Goal: Task Accomplishment & Management: Use online tool/utility

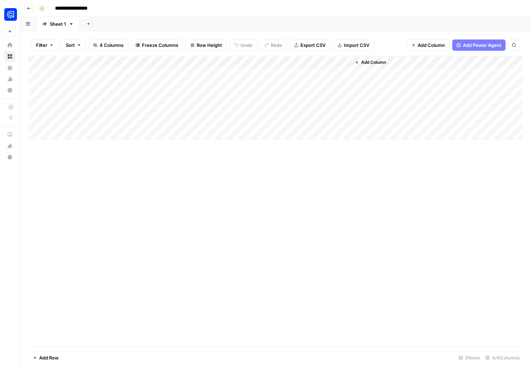
click at [271, 97] on div "Add Column" at bounding box center [275, 97] width 493 height 83
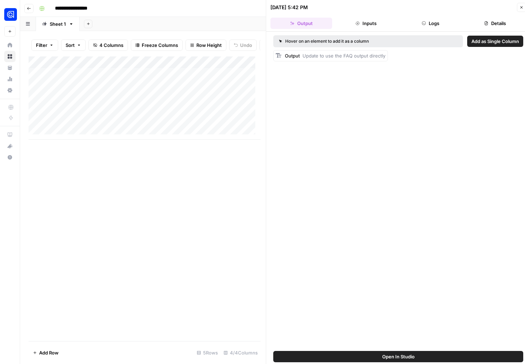
click at [422, 23] on icon "button" at bounding box center [424, 23] width 4 height 4
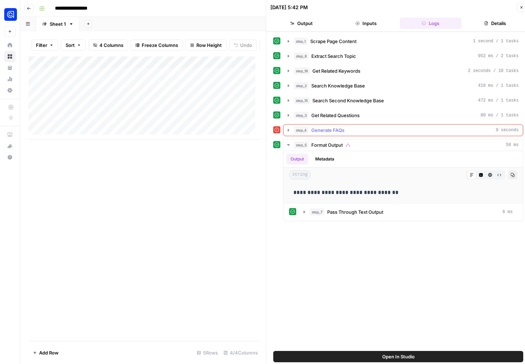
click at [287, 131] on icon "button" at bounding box center [289, 130] width 6 height 6
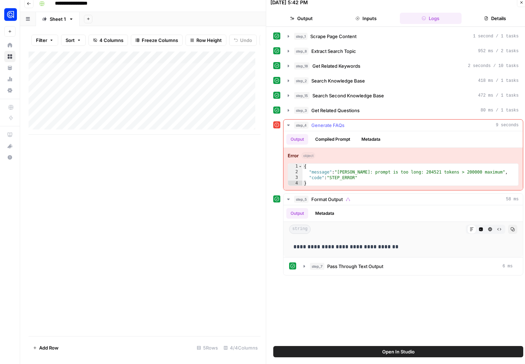
scroll to position [5, 0]
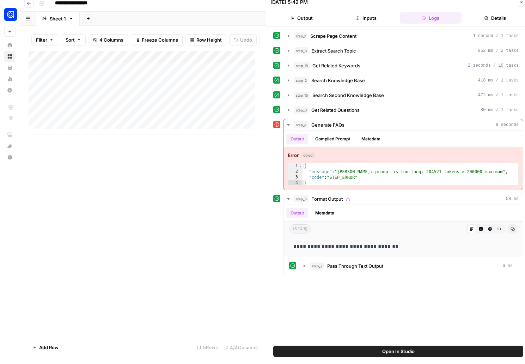
click at [231, 107] on div "Add Column" at bounding box center [145, 92] width 232 height 83
click at [232, 108] on div "Add Column" at bounding box center [145, 92] width 232 height 83
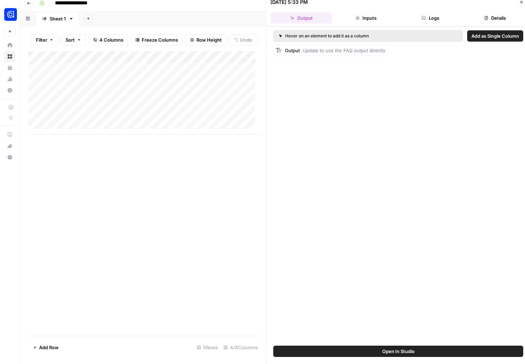
click at [416, 18] on button "Logs" at bounding box center [431, 17] width 62 height 11
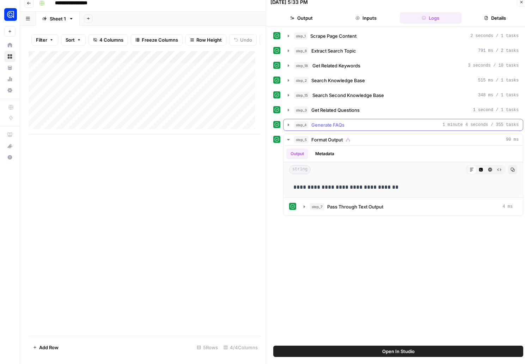
click at [286, 124] on icon "button" at bounding box center [289, 125] width 6 height 6
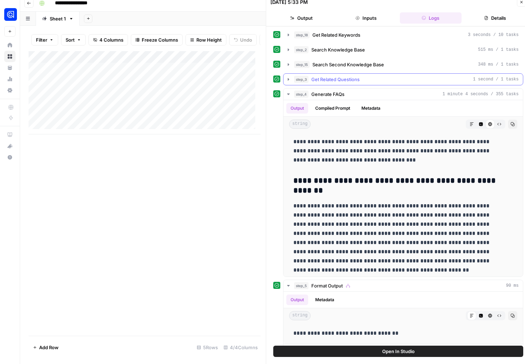
click at [287, 79] on icon "button" at bounding box center [289, 80] width 6 height 6
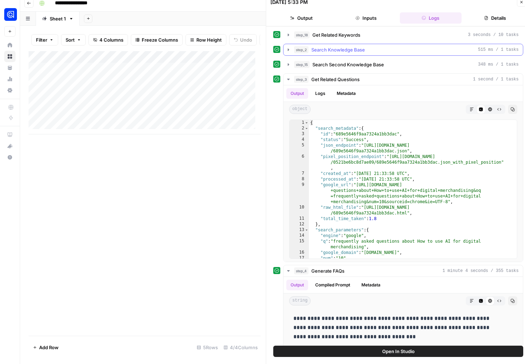
click at [288, 49] on icon "button" at bounding box center [288, 49] width 1 height 2
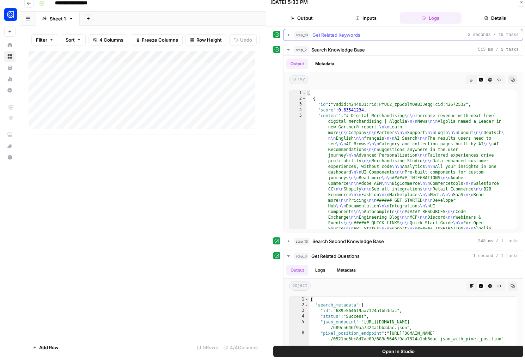
click at [289, 35] on icon "button" at bounding box center [288, 35] width 1 height 2
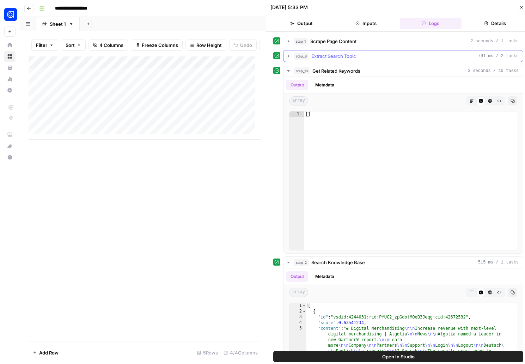
click at [289, 57] on icon "button" at bounding box center [289, 56] width 6 height 6
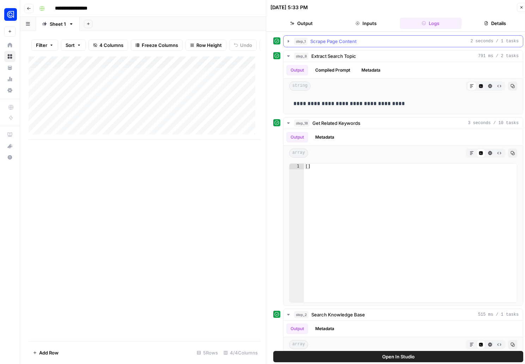
click at [289, 42] on icon "button" at bounding box center [288, 41] width 1 height 2
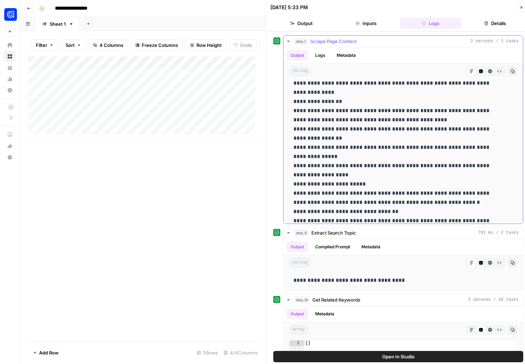
scroll to position [1169, 0]
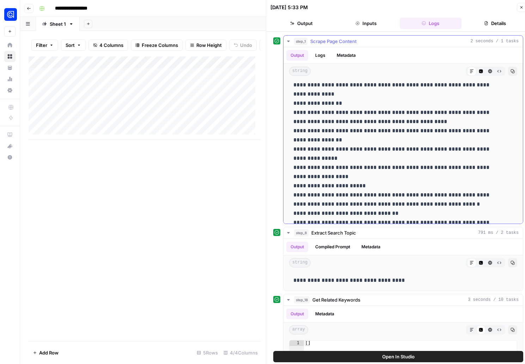
click at [287, 40] on icon "button" at bounding box center [289, 41] width 6 height 6
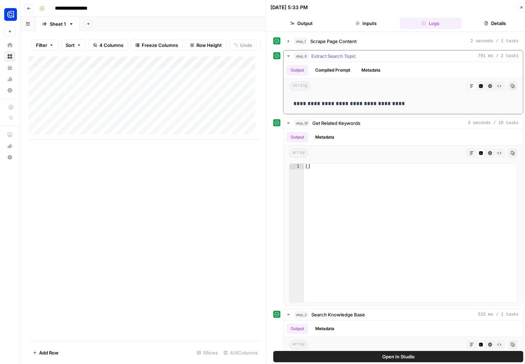
click at [288, 56] on icon "button" at bounding box center [288, 55] width 2 height 1
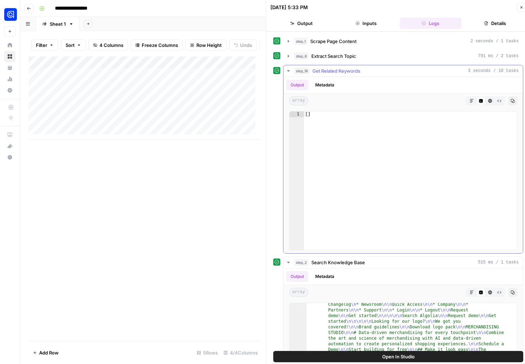
click at [320, 86] on button "Metadata" at bounding box center [325, 85] width 28 height 11
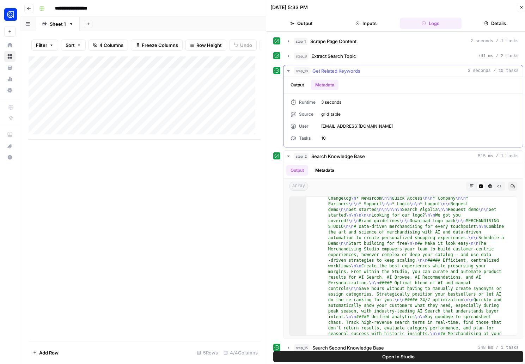
click at [303, 85] on button "Output" at bounding box center [297, 85] width 22 height 11
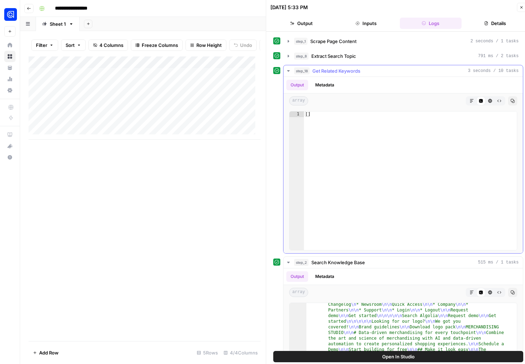
click at [470, 101] on icon "button" at bounding box center [472, 101] width 4 height 4
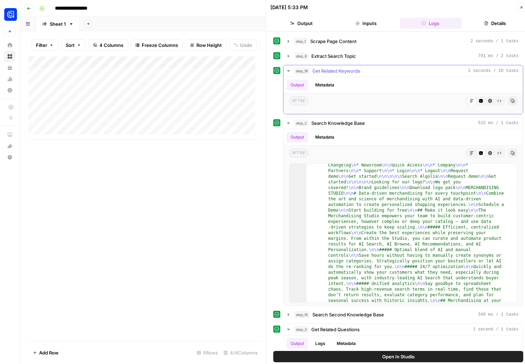
click at [479, 102] on icon "button" at bounding box center [481, 101] width 4 height 4
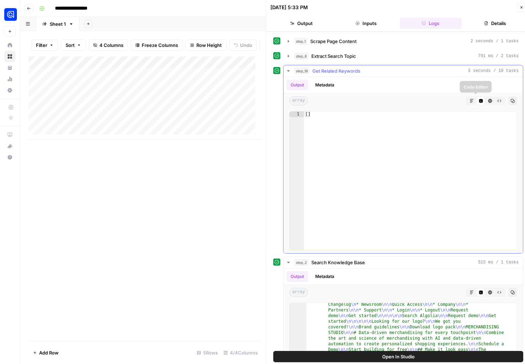
click at [489, 102] on icon "button" at bounding box center [491, 101] width 4 height 4
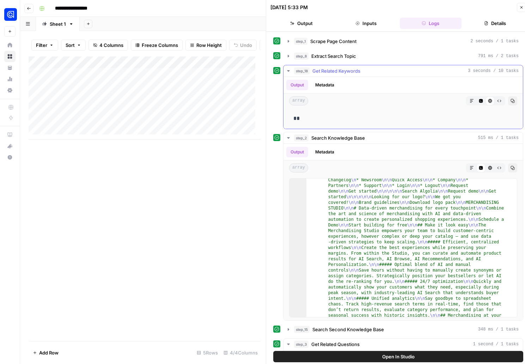
click at [498, 101] on icon "button" at bounding box center [500, 101] width 4 height 2
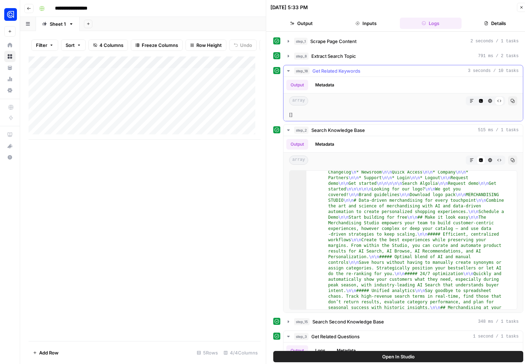
click at [300, 103] on span "array" at bounding box center [298, 100] width 19 height 9
click at [486, 19] on button "Details" at bounding box center [496, 23] width 62 height 11
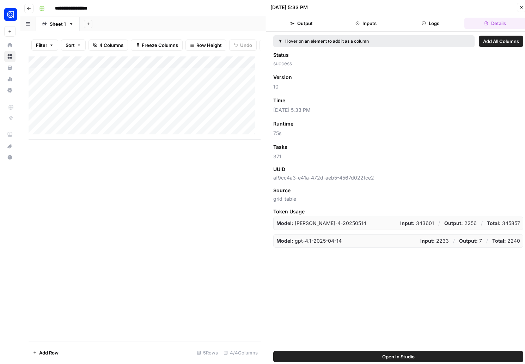
click at [420, 23] on button "Logs" at bounding box center [431, 23] width 62 height 11
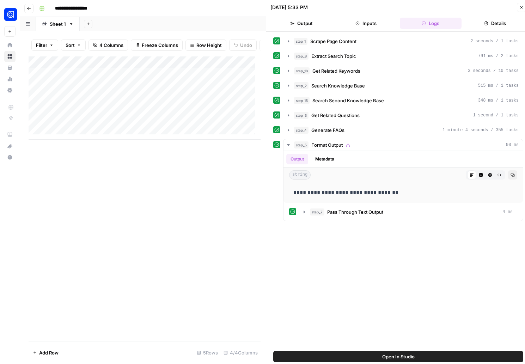
click at [410, 352] on button "Open In Studio" at bounding box center [398, 356] width 250 height 11
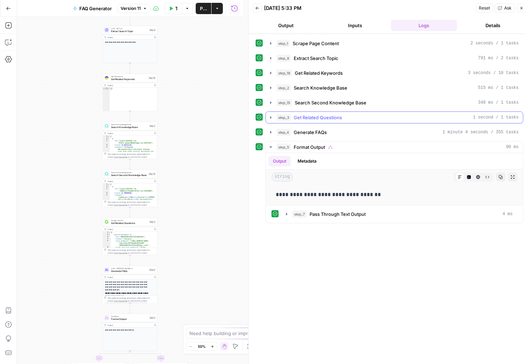
click at [269, 118] on icon "button" at bounding box center [271, 118] width 6 height 6
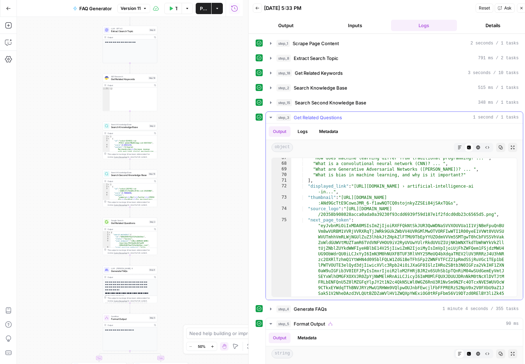
scroll to position [1090, 0]
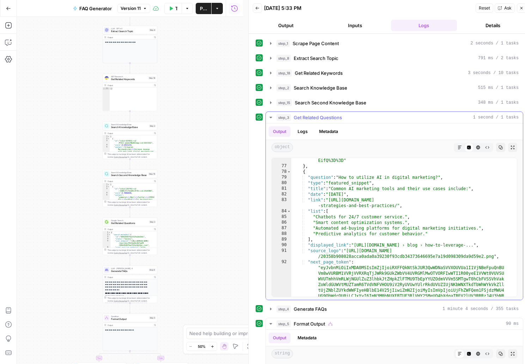
click at [270, 118] on icon "button" at bounding box center [271, 118] width 6 height 6
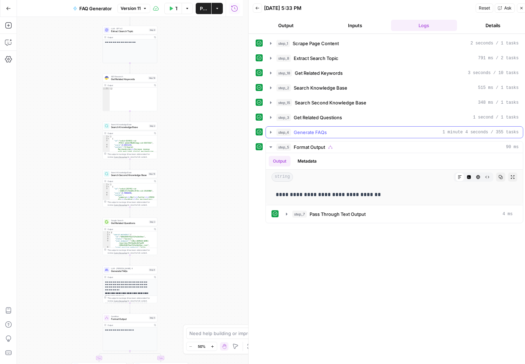
click at [271, 133] on icon "button" at bounding box center [270, 132] width 1 height 2
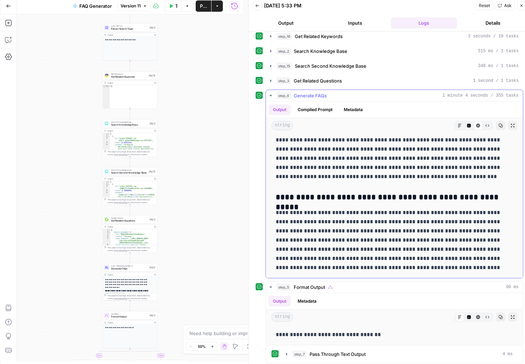
scroll to position [5, 0]
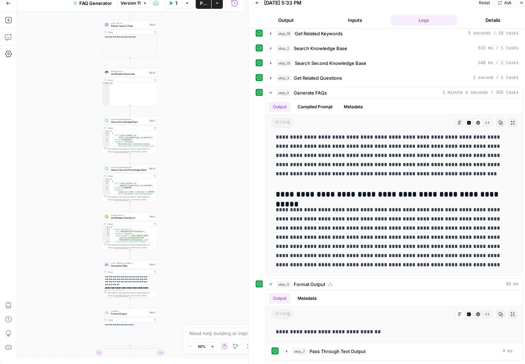
click at [7, 5] on button "Go Back" at bounding box center [8, 3] width 13 height 13
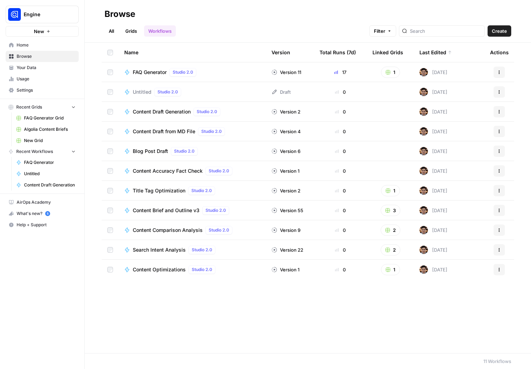
click at [229, 71] on div "FAQ Generator Studio 2.0" at bounding box center [192, 72] width 136 height 8
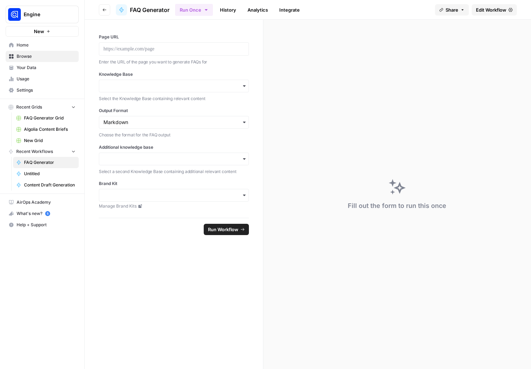
click at [34, 118] on span "FAQ Generator Grid" at bounding box center [49, 118] width 51 height 6
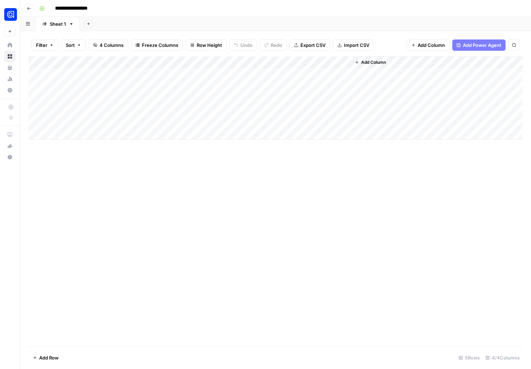
click at [252, 107] on div "Add Column" at bounding box center [275, 97] width 493 height 83
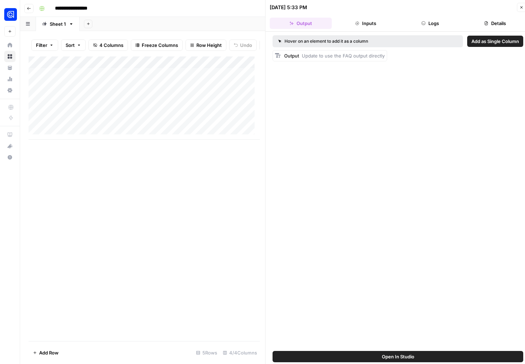
click at [428, 27] on button "Logs" at bounding box center [431, 23] width 62 height 11
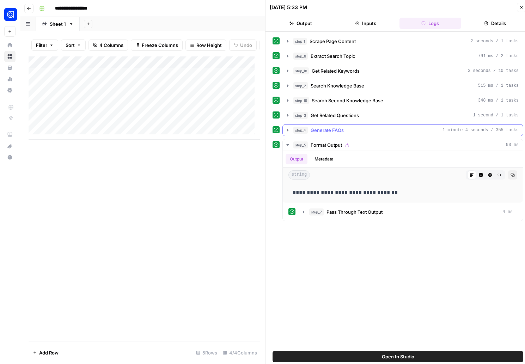
click at [287, 130] on icon "button" at bounding box center [288, 130] width 6 height 6
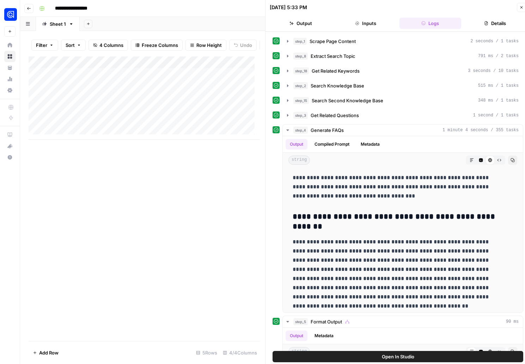
click at [194, 97] on div "Add Column" at bounding box center [144, 97] width 231 height 83
click at [229, 101] on div "Add Column" at bounding box center [144, 97] width 231 height 83
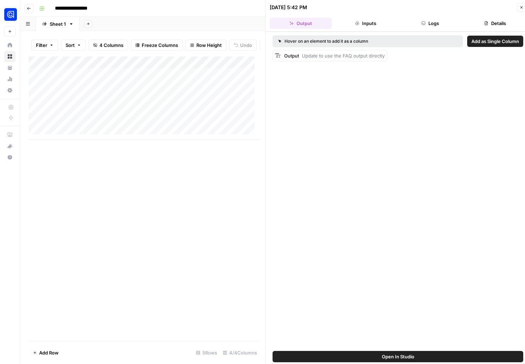
click at [379, 20] on button "Inputs" at bounding box center [366, 23] width 62 height 11
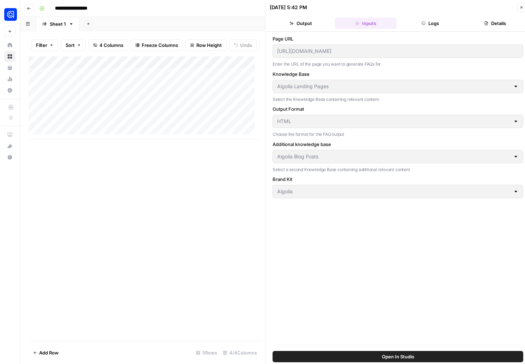
click at [418, 22] on button "Logs" at bounding box center [431, 23] width 62 height 11
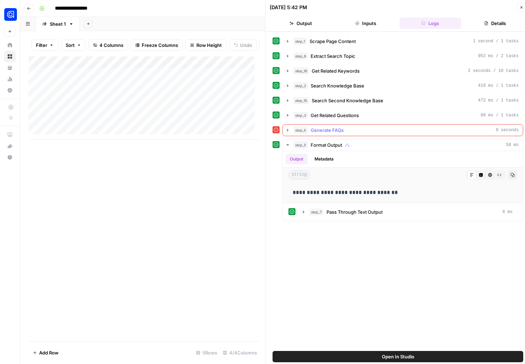
click at [287, 130] on icon "button" at bounding box center [288, 130] width 6 height 6
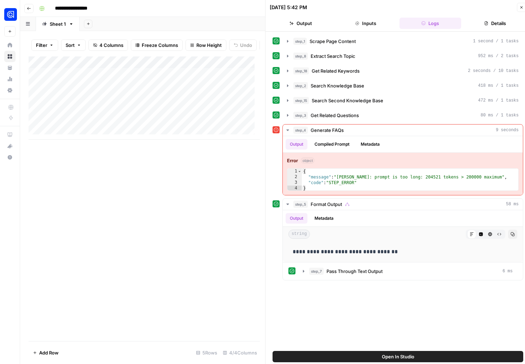
click at [407, 357] on span "Open In Studio" at bounding box center [398, 356] width 32 height 7
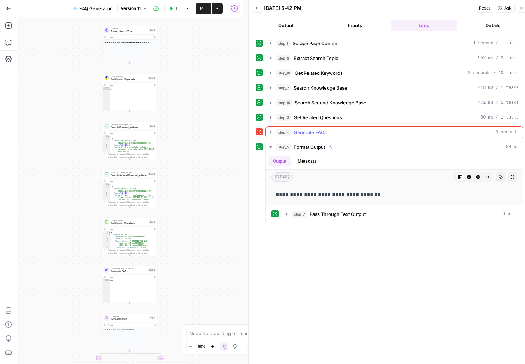
click at [410, 133] on div "step_4 Generate FAQs 9 seconds" at bounding box center [398, 132] width 242 height 7
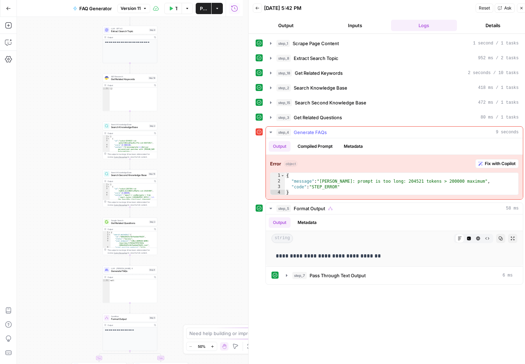
click at [485, 165] on span "Fix with Copilot" at bounding box center [500, 163] width 31 height 6
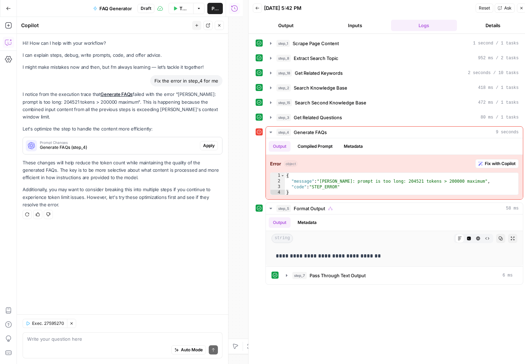
click at [207, 143] on span "Apply" at bounding box center [209, 146] width 12 height 6
click at [205, 143] on div "Prompt Changes Generate FAQs (step_4) Reject Accept" at bounding box center [122, 145] width 199 height 11
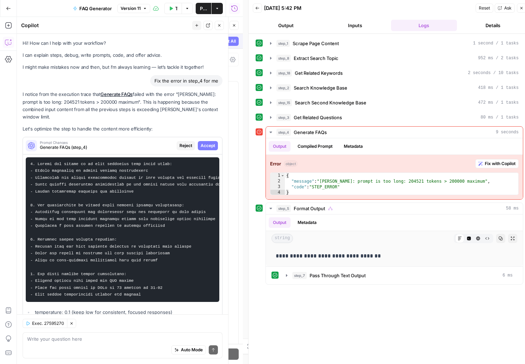
click at [206, 147] on span "Accept" at bounding box center [208, 146] width 14 height 6
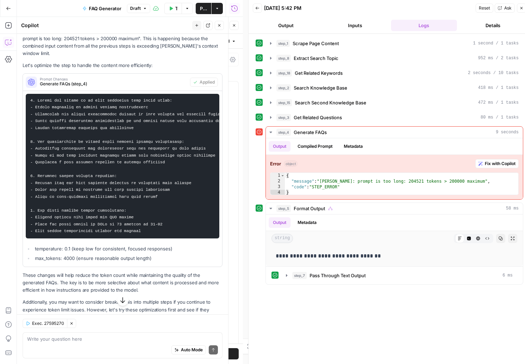
scroll to position [104, 0]
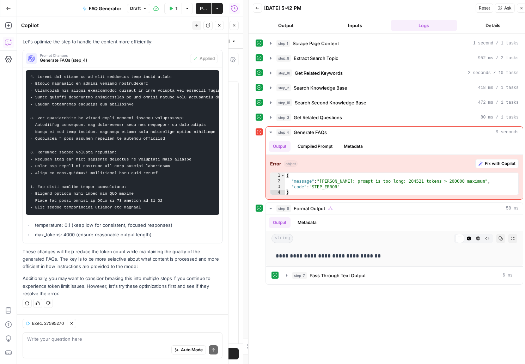
click at [348, 25] on button "Inputs" at bounding box center [355, 25] width 66 height 11
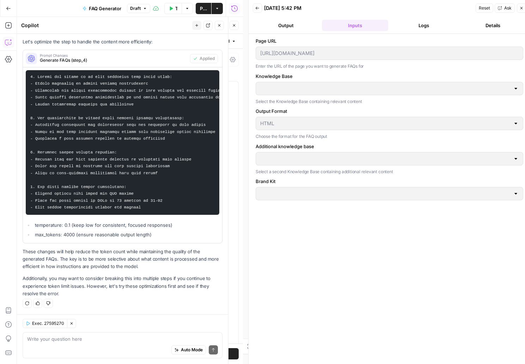
type input "Algolia"
type input "Algolia Landing Pages"
type input "Algolia Blog Posts"
click at [293, 29] on button "Output" at bounding box center [286, 25] width 66 height 11
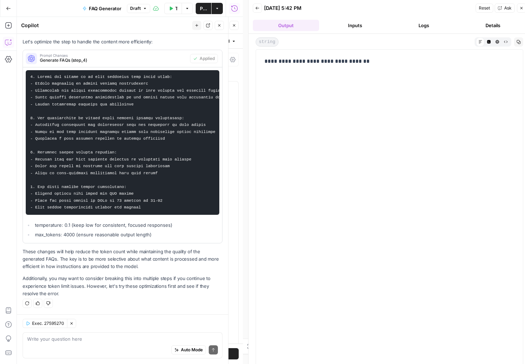
click at [432, 27] on button "Logs" at bounding box center [424, 25] width 66 height 11
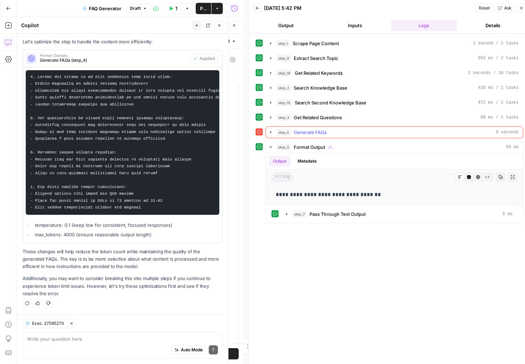
click at [429, 132] on div "step_4 Generate FAQs 9 seconds" at bounding box center [398, 132] width 242 height 7
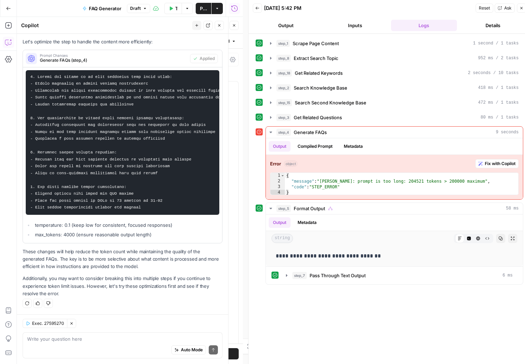
click at [205, 28] on span "Test" at bounding box center [208, 25] width 9 height 6
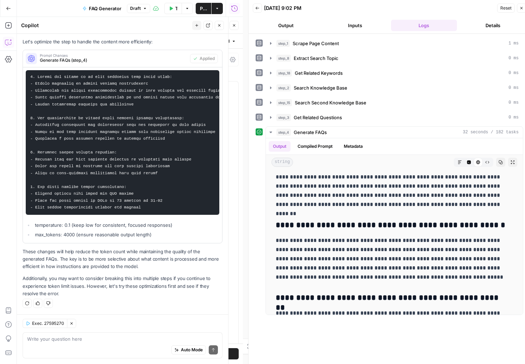
scroll to position [204, 0]
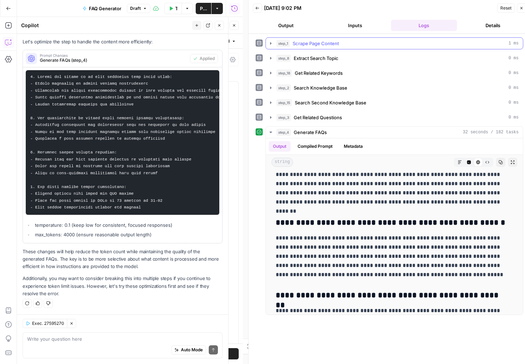
click at [269, 42] on icon "button" at bounding box center [271, 44] width 6 height 6
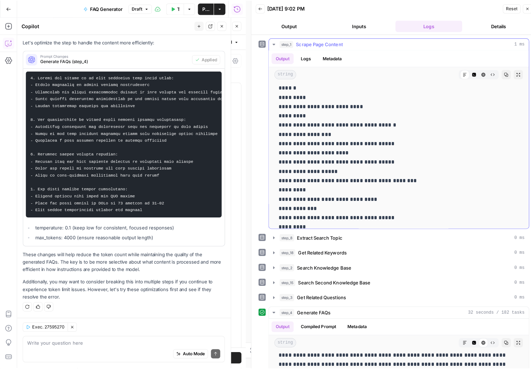
scroll to position [145, 0]
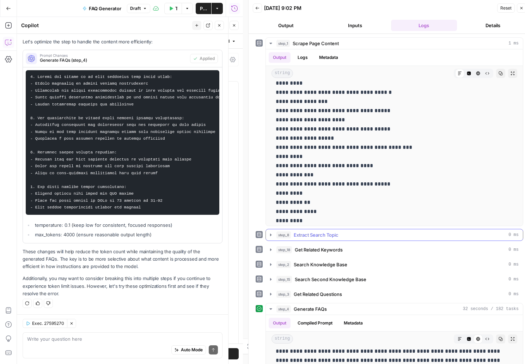
click at [271, 235] on icon "button" at bounding box center [270, 235] width 1 height 2
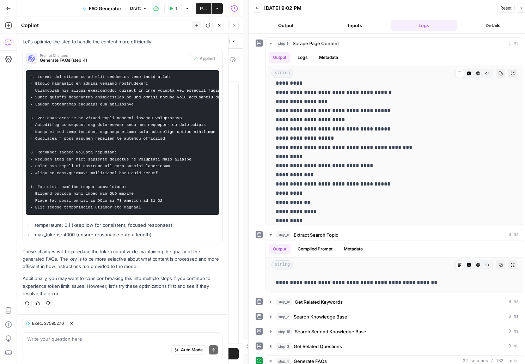
click at [522, 9] on icon "button" at bounding box center [522, 8] width 4 height 4
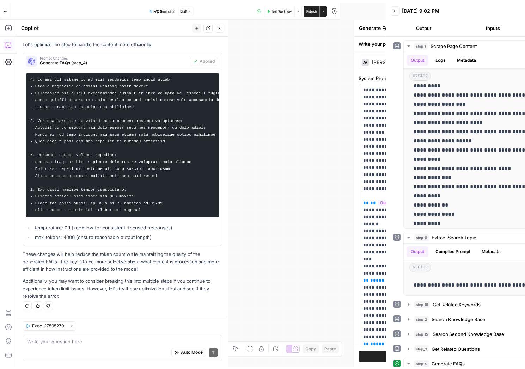
scroll to position [98, 0]
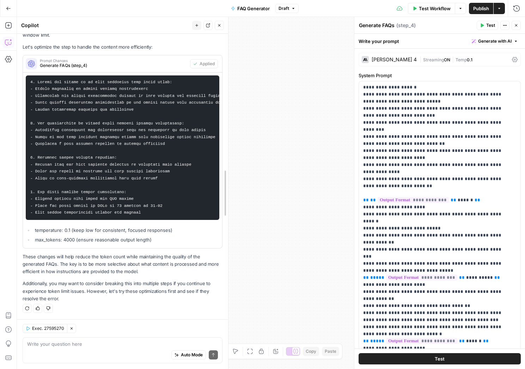
drag, startPoint x: 228, startPoint y: 167, endPoint x: 331, endPoint y: 170, distance: 102.7
click at [331, 170] on body "**********" at bounding box center [262, 184] width 525 height 369
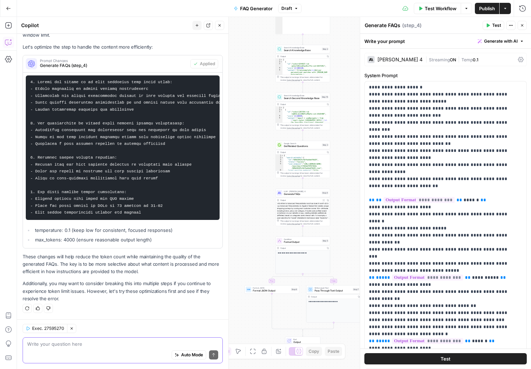
click at [64, 344] on textarea at bounding box center [122, 344] width 191 height 7
type textarea "Let"
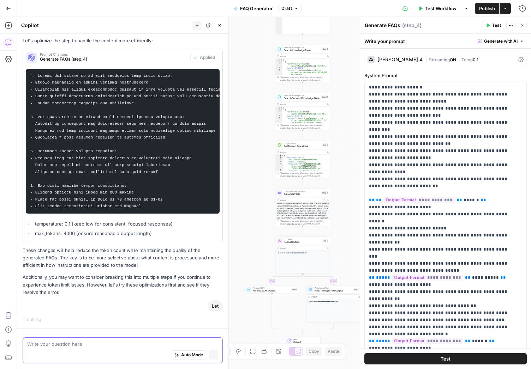
scroll to position [93, 0]
type textarea "s"
click at [212, 356] on icon "button" at bounding box center [214, 355] width 4 height 4
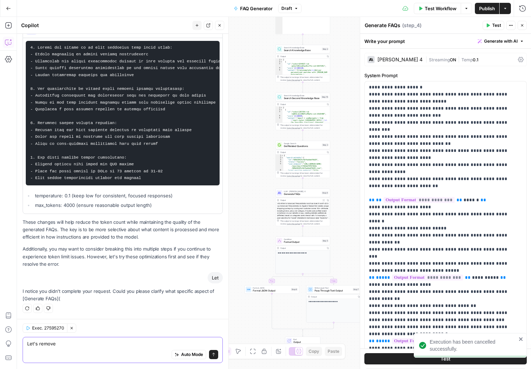
click at [134, 350] on div "Auto Mode Send" at bounding box center [122, 356] width 191 height 16
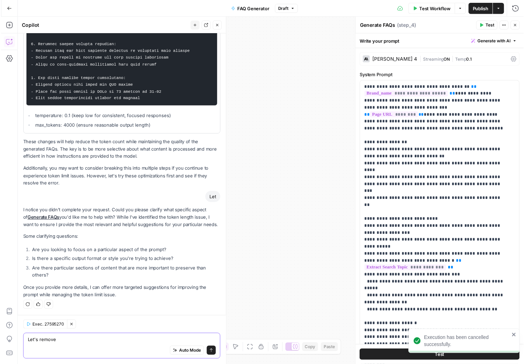
scroll to position [0, 0]
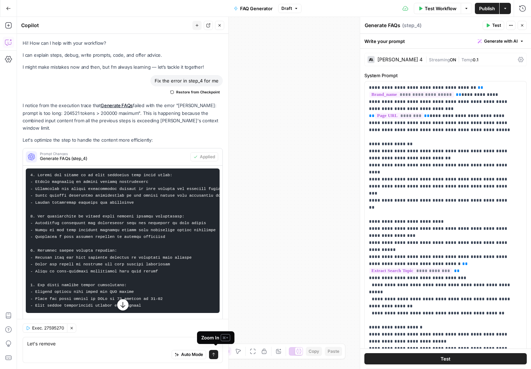
click at [255, 351] on icon "button" at bounding box center [253, 352] width 6 height 6
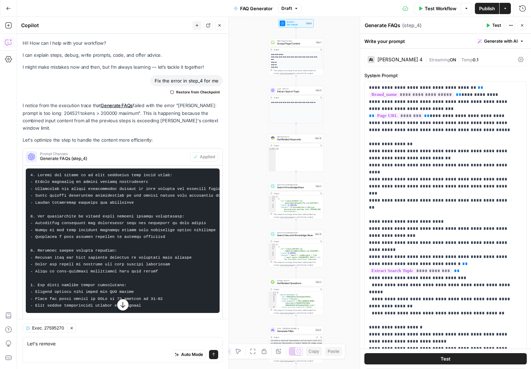
drag, startPoint x: 258, startPoint y: 105, endPoint x: 252, endPoint y: 241, distance: 136.7
click at [252, 241] on div "**********" at bounding box center [274, 193] width 514 height 352
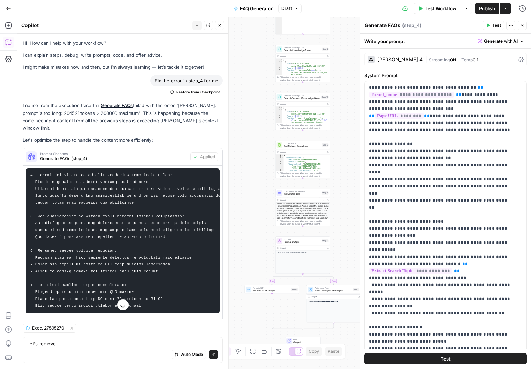
click at [66, 348] on div "Auto Mode Send" at bounding box center [122, 356] width 191 height 16
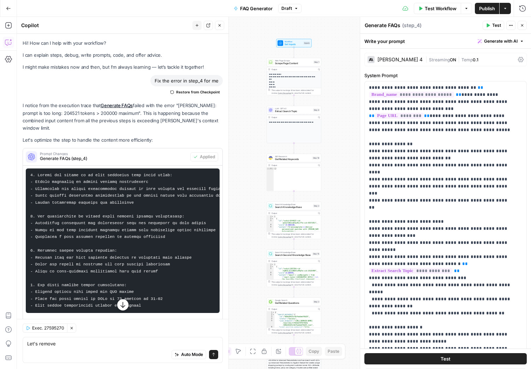
drag, startPoint x: 248, startPoint y: 78, endPoint x: 240, endPoint y: 230, distance: 151.5
click at [240, 230] on div "**********" at bounding box center [274, 193] width 514 height 352
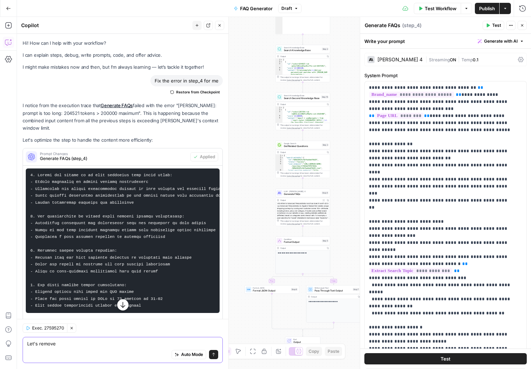
click at [66, 345] on textarea "Let's remove" at bounding box center [122, 344] width 191 height 7
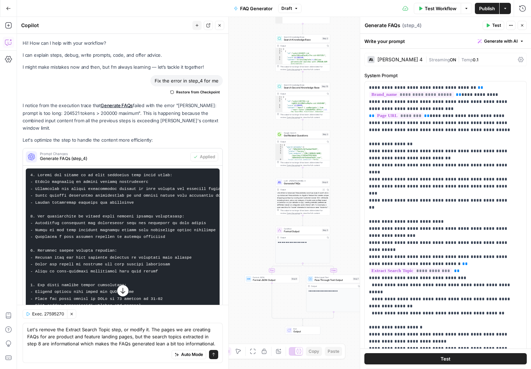
click at [307, 203] on div "<h3>What is Advanced Personalization and how does it work?</h3> <p>Advanced Per…" at bounding box center [302, 211] width 54 height 38
click at [303, 204] on div "<h3>What is Advanced Personalization and how does it work?</h3> <p>Advanced Per…" at bounding box center [302, 211] width 54 height 38
click at [322, 189] on button "Expand Output" at bounding box center [323, 190] width 4 height 4
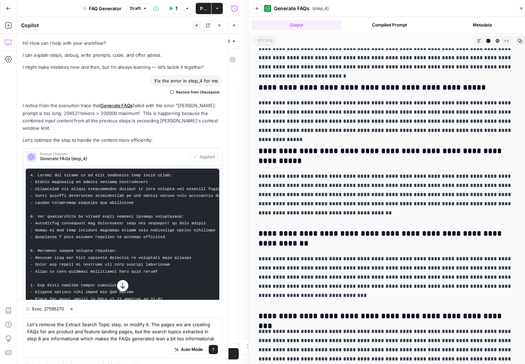
scroll to position [407, 0]
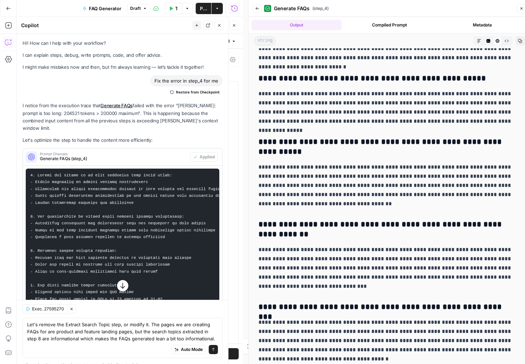
drag, startPoint x: 213, startPoint y: 339, endPoint x: 117, endPoint y: 337, distance: 95.6
click at [117, 337] on div "Let's remove the Extract Search Topic step, or modify it. The pages we are crea…" at bounding box center [123, 338] width 200 height 40
click at [117, 337] on textarea "Let's remove the Extract Search Topic step, or modify it. The pages we are crea…" at bounding box center [122, 331] width 191 height 21
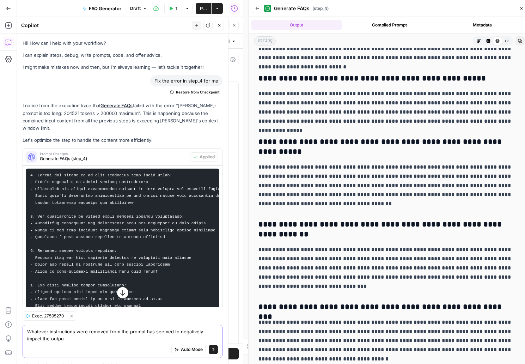
type textarea "Whatever instructions were removed from the prompt has seemed to negatively imp…"
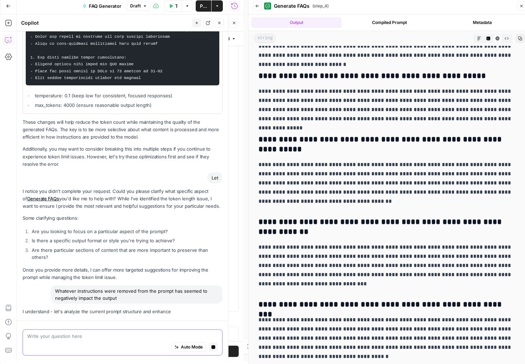
scroll to position [5, 0]
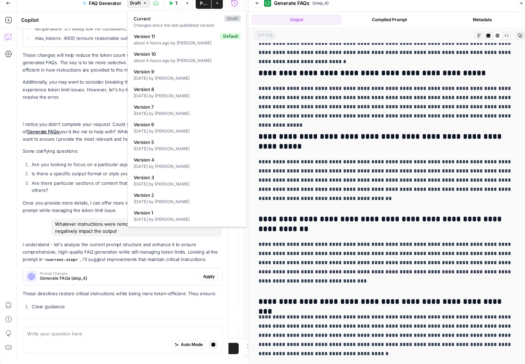
click at [142, 5] on button "Draft" at bounding box center [138, 3] width 23 height 9
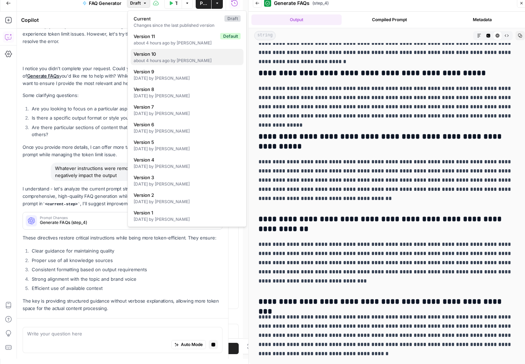
scroll to position [371, 0]
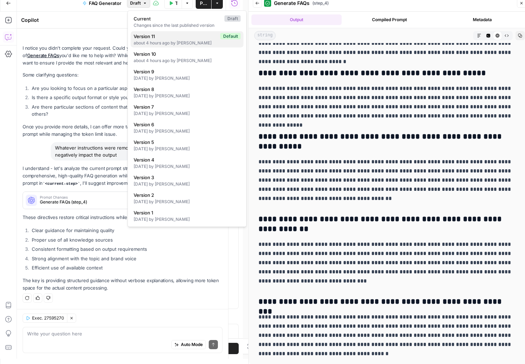
click at [164, 43] on div "about 4 hours ago by Nate Saienni" at bounding box center [187, 43] width 107 height 6
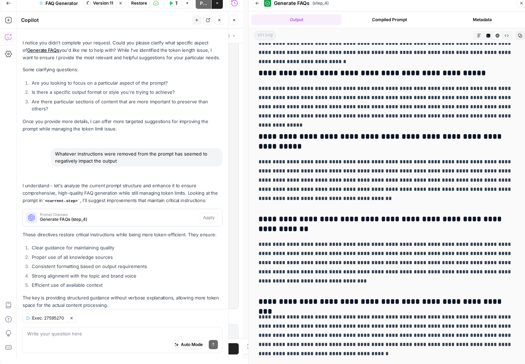
scroll to position [0, 0]
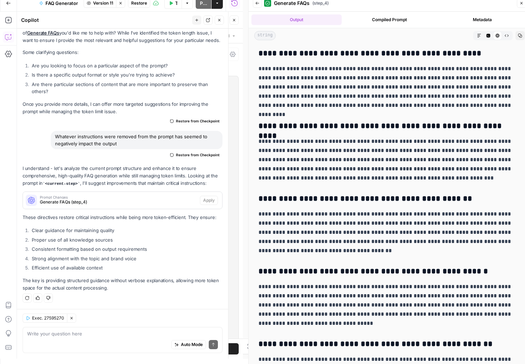
click at [140, 2] on span "Restore" at bounding box center [139, 3] width 16 height 6
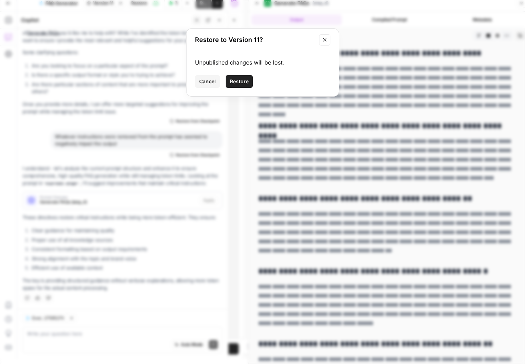
click at [242, 81] on span "Restore" at bounding box center [239, 81] width 19 height 7
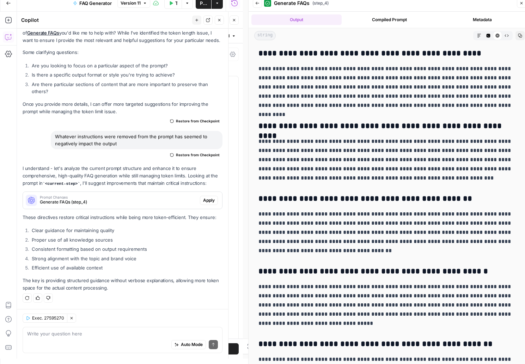
click at [522, 5] on icon "button" at bounding box center [522, 3] width 4 height 4
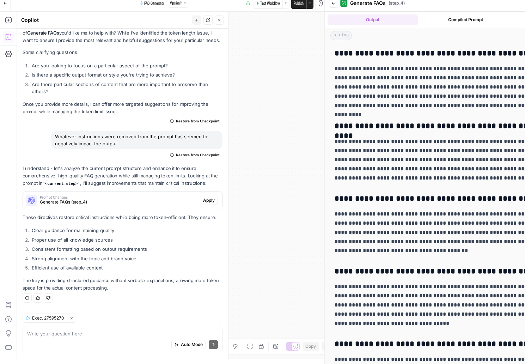
scroll to position [388, 0]
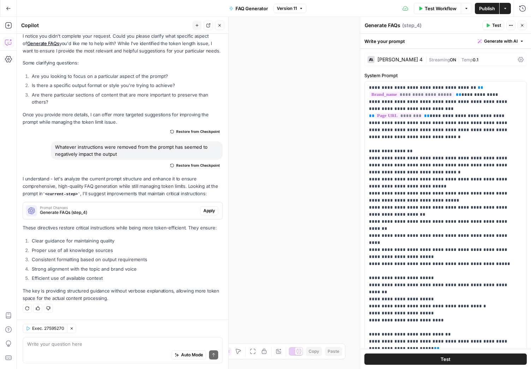
click at [3, 8] on button "Go Back" at bounding box center [8, 8] width 13 height 13
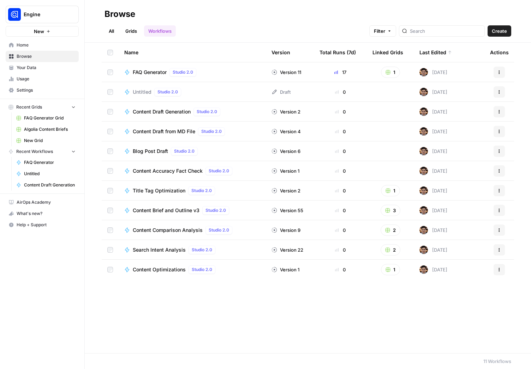
click at [144, 73] on span "FAQ Generator" at bounding box center [150, 72] width 34 height 7
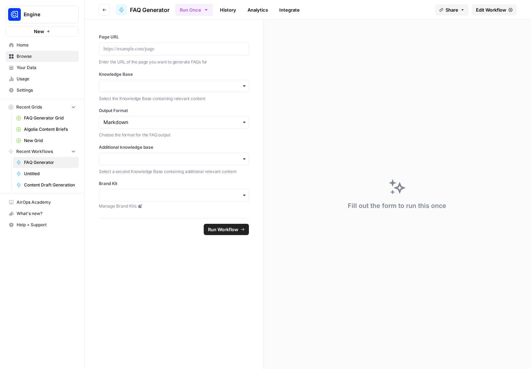
click at [107, 11] on button "Go back" at bounding box center [104, 9] width 11 height 11
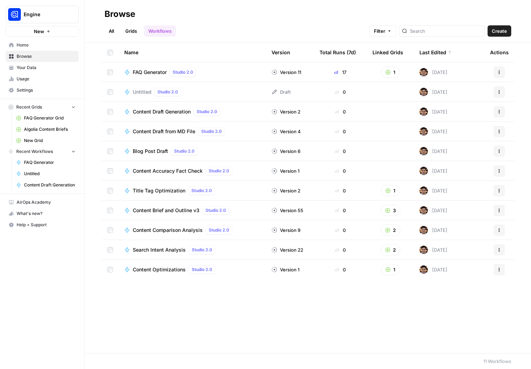
click at [133, 33] on link "Grids" at bounding box center [131, 30] width 20 height 11
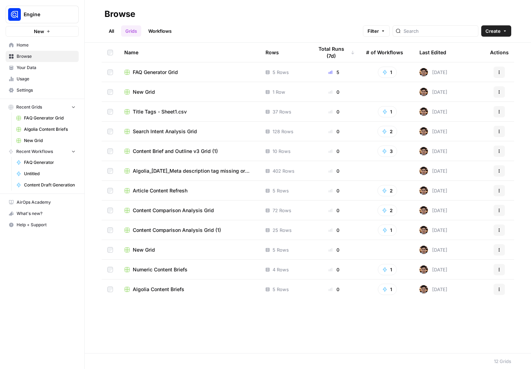
click at [208, 72] on div "FAQ Generator Grid" at bounding box center [189, 72] width 130 height 7
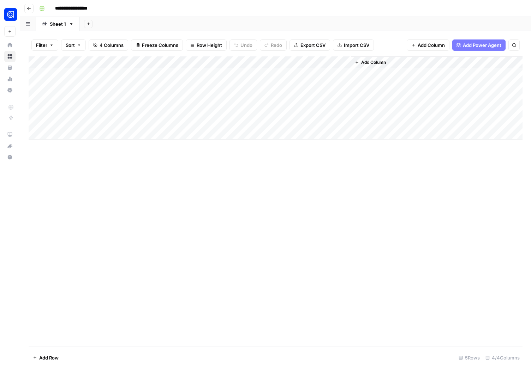
click at [256, 122] on div "Add Column" at bounding box center [275, 97] width 493 height 83
click at [274, 121] on div "Add Column" at bounding box center [275, 97] width 493 height 83
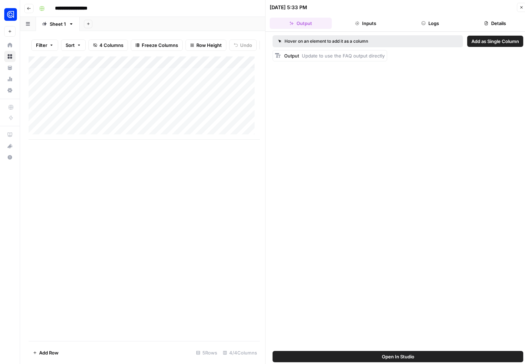
click at [412, 25] on button "Logs" at bounding box center [431, 23] width 62 height 11
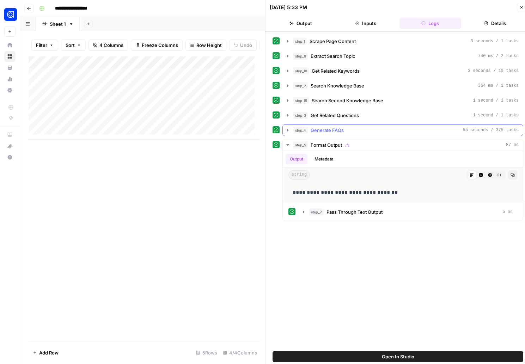
click at [335, 124] on div "step_4 Generate FAQs 55 seconds / 375 tasks" at bounding box center [403, 130] width 241 height 12
click at [330, 128] on span "Generate FAQs" at bounding box center [327, 130] width 33 height 7
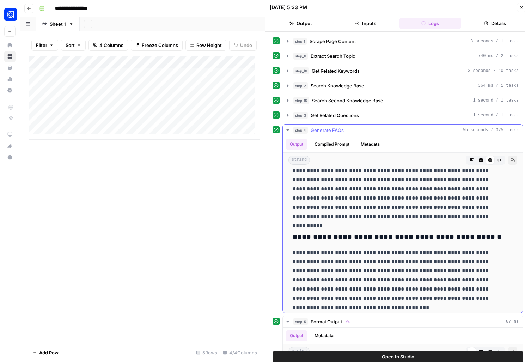
scroll to position [419, 0]
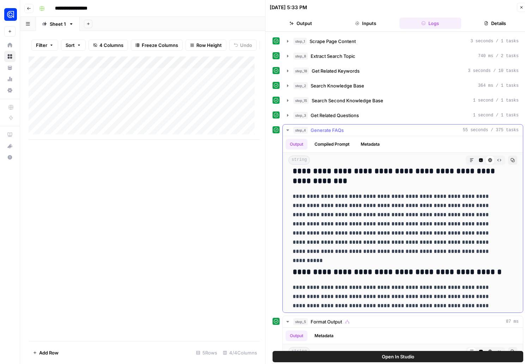
drag, startPoint x: 410, startPoint y: 250, endPoint x: 290, endPoint y: 192, distance: 133.6
copy p "**********"
click at [520, 6] on icon "button" at bounding box center [522, 7] width 4 height 4
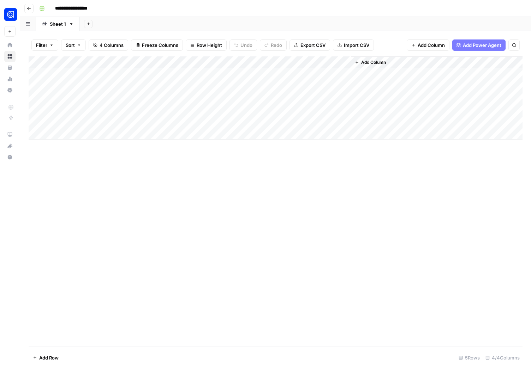
click at [269, 58] on div "Add Column" at bounding box center [275, 97] width 493 height 83
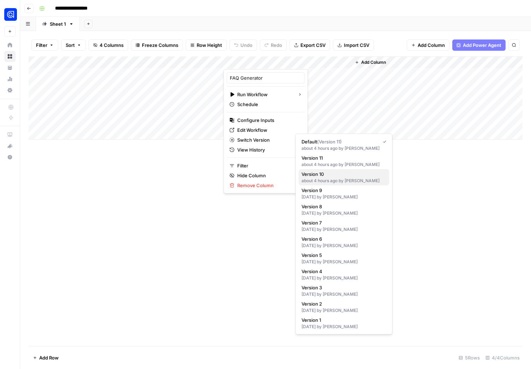
click at [364, 177] on span "Version 10" at bounding box center [342, 174] width 82 height 7
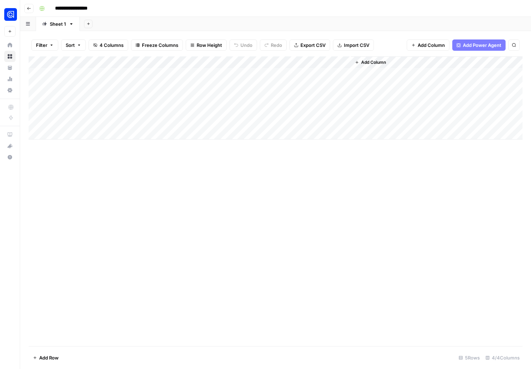
click at [271, 60] on div "Add Column" at bounding box center [275, 97] width 493 height 83
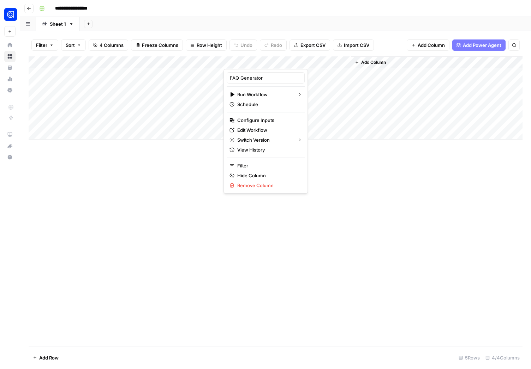
click at [177, 152] on div "Add Column" at bounding box center [275, 201] width 493 height 290
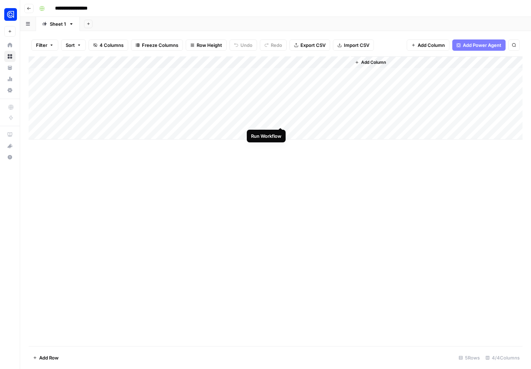
click at [279, 120] on div "Add Column" at bounding box center [275, 97] width 493 height 83
click at [271, 120] on div "Add Column" at bounding box center [275, 97] width 493 height 83
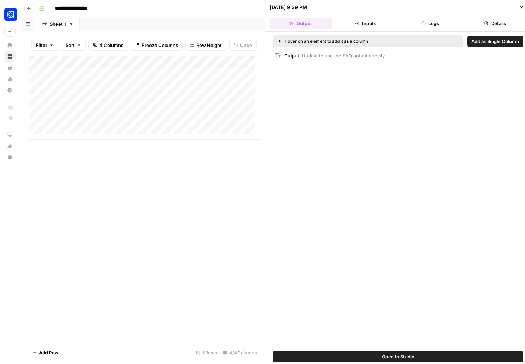
click at [368, 27] on button "Inputs" at bounding box center [366, 23] width 62 height 11
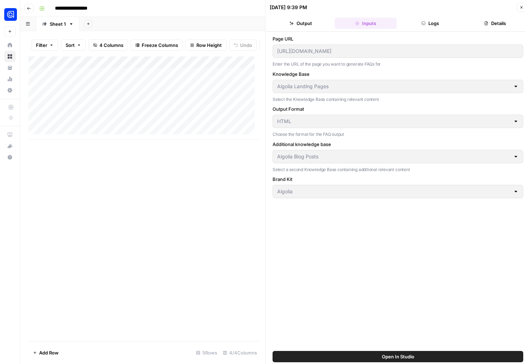
click at [478, 23] on button "Details" at bounding box center [495, 23] width 62 height 11
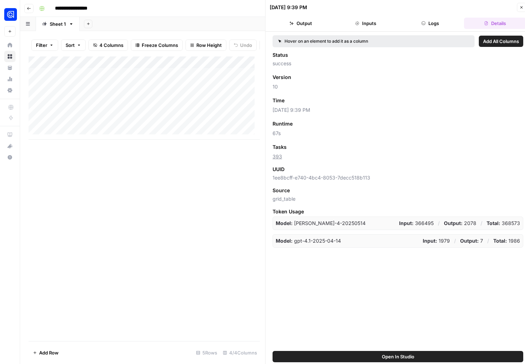
click at [437, 21] on button "Logs" at bounding box center [431, 23] width 62 height 11
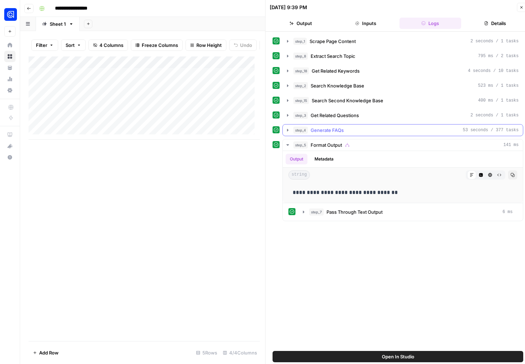
click at [286, 131] on icon "button" at bounding box center [288, 130] width 6 height 6
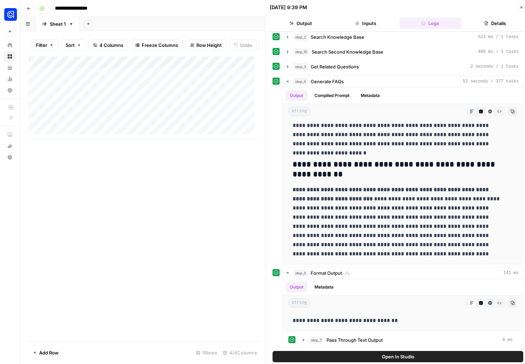
scroll to position [50, 0]
